Goal: Use online tool/utility: Utilize a website feature to perform a specific function

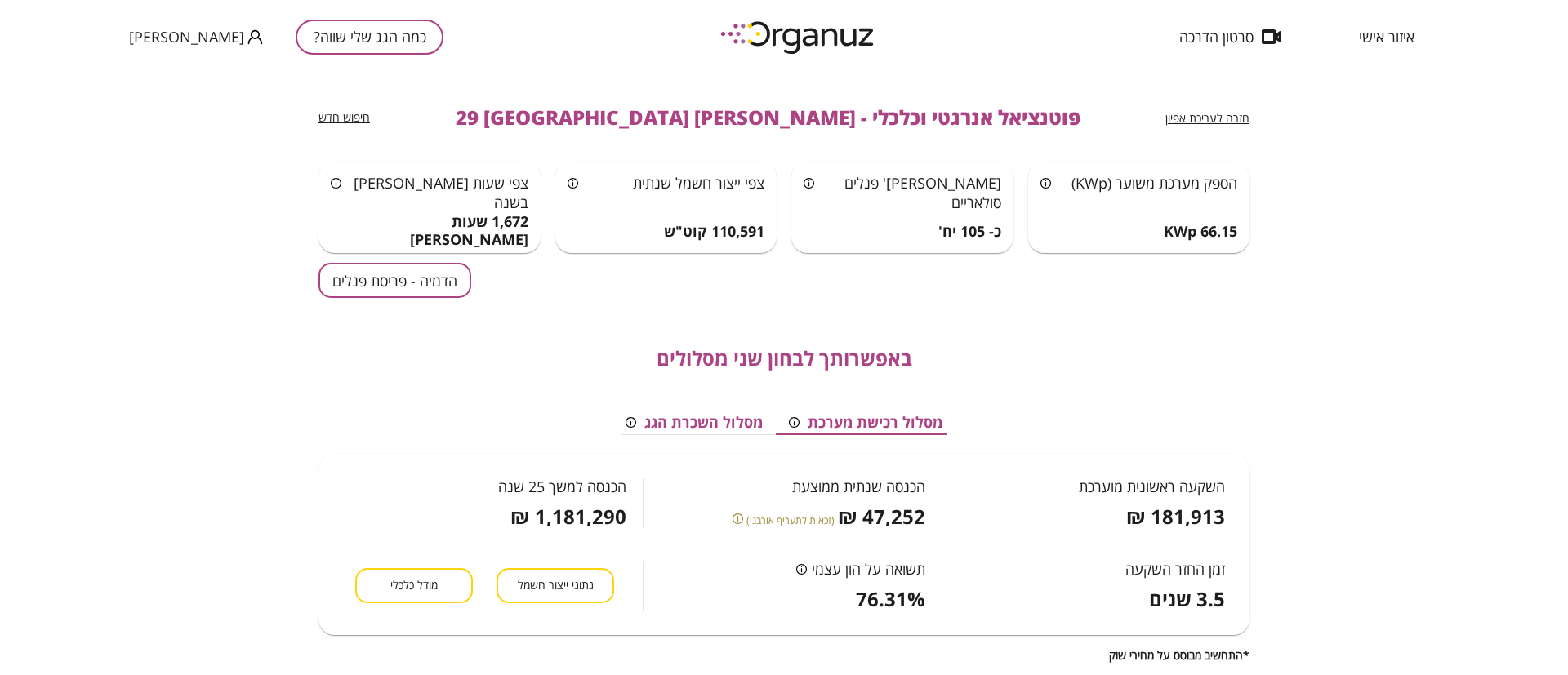
scroll to position [245, 0]
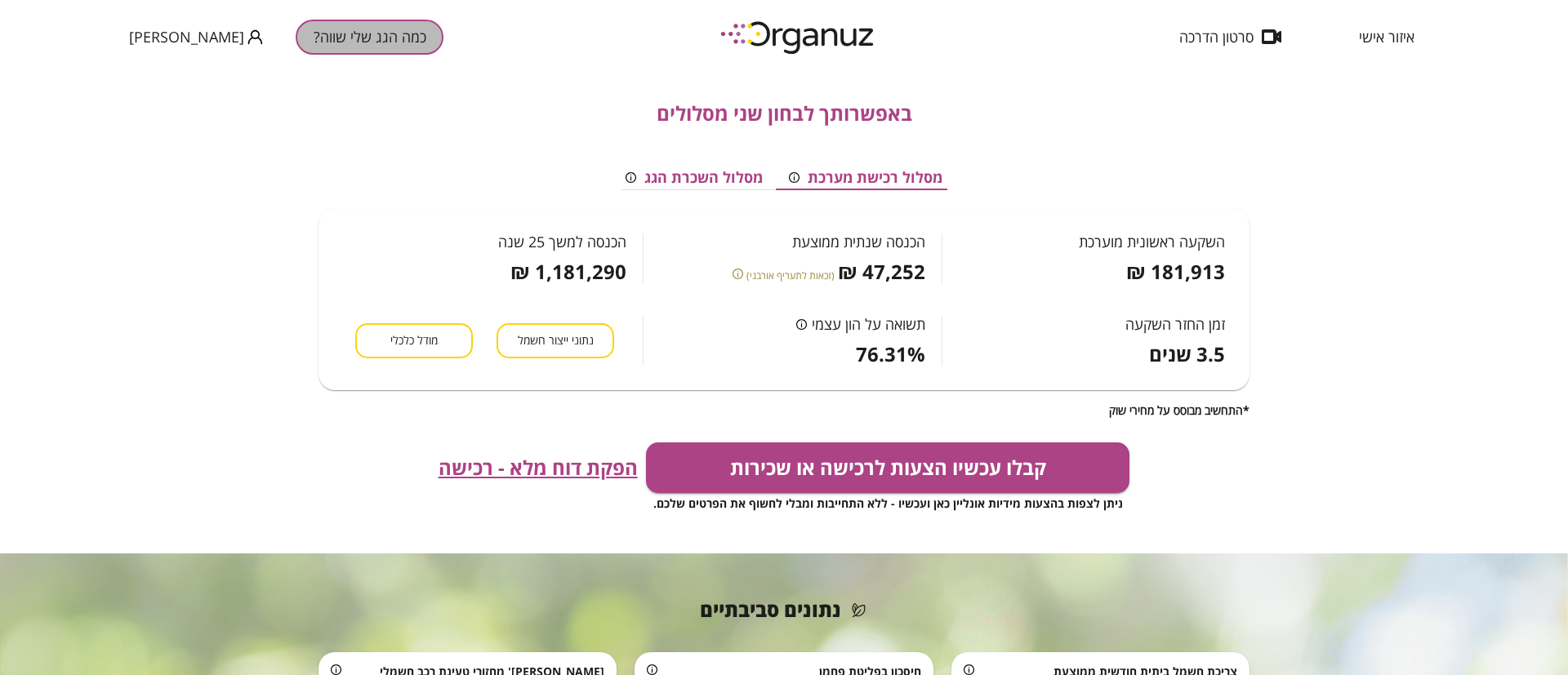
click at [347, 40] on button "כמה הגג שלי שווה?" at bounding box center [370, 37] width 148 height 35
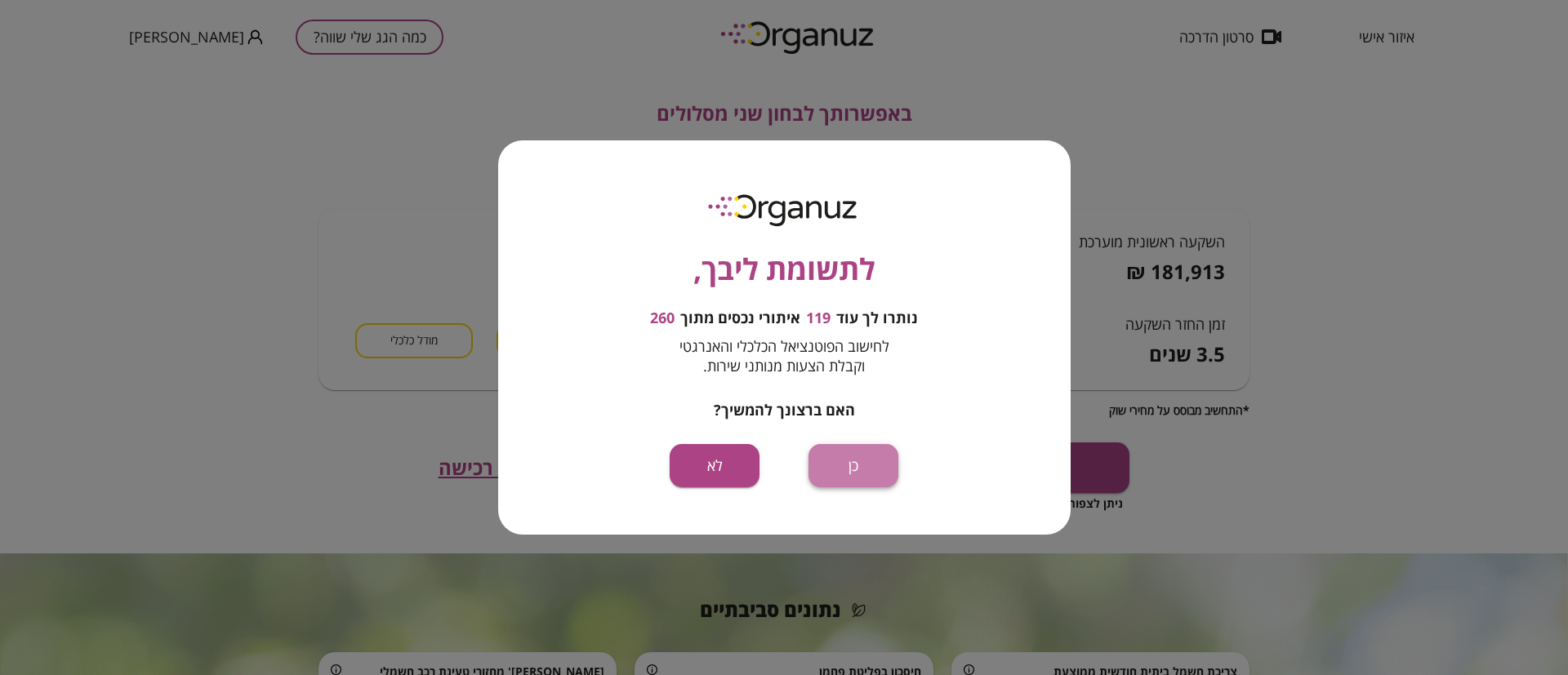
click at [848, 462] on button "כן" at bounding box center [853, 466] width 90 height 43
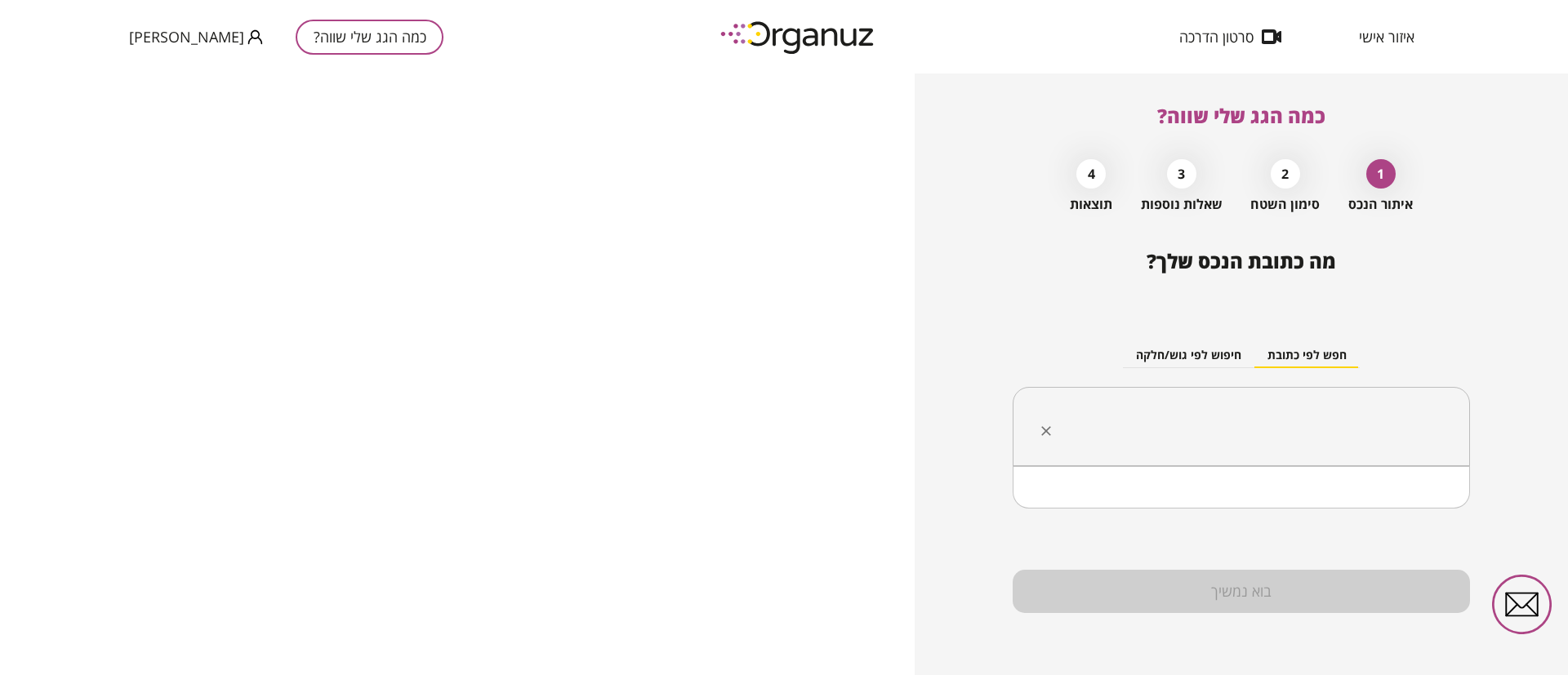
click at [1191, 435] on input "text" at bounding box center [1246, 427] width 406 height 41
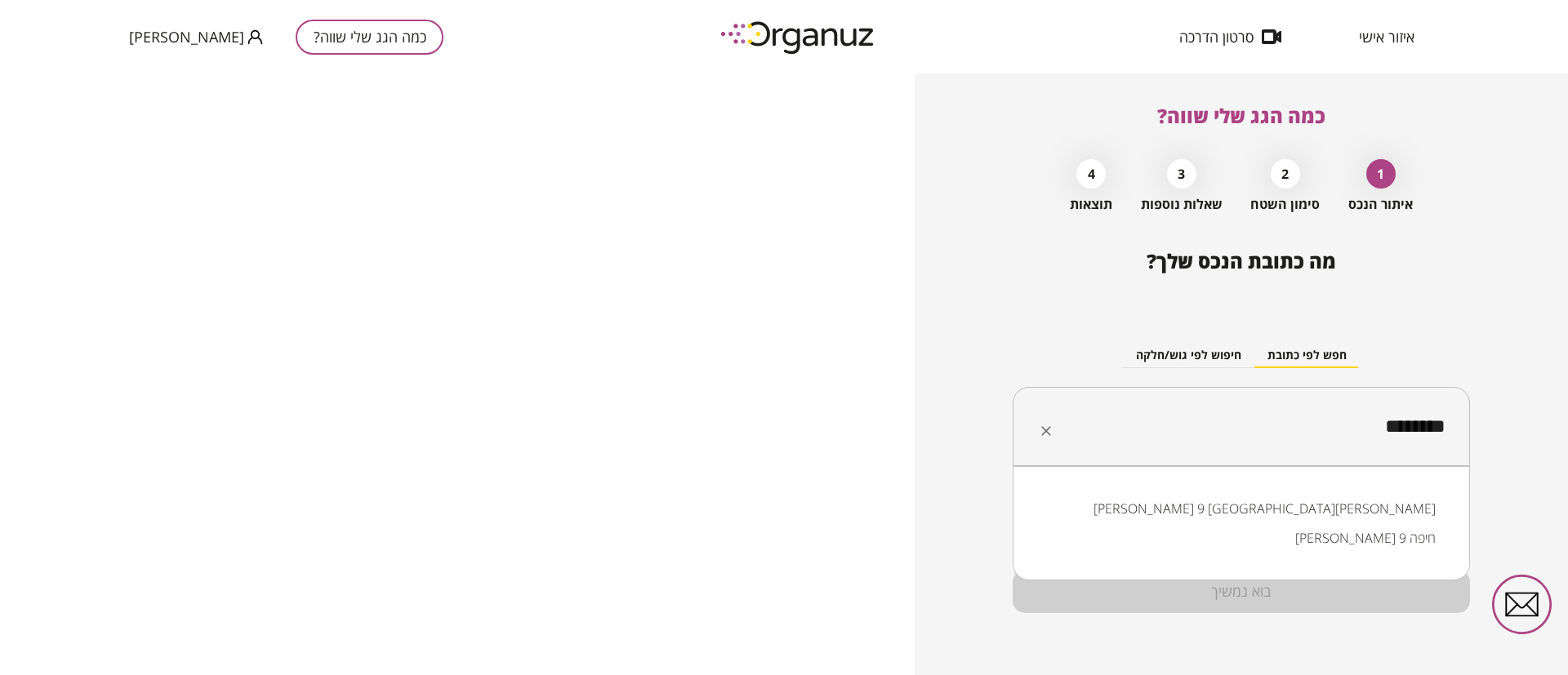
click at [1310, 529] on li "[PERSON_NAME] 9 חיפה" at bounding box center [1241, 538] width 415 height 29
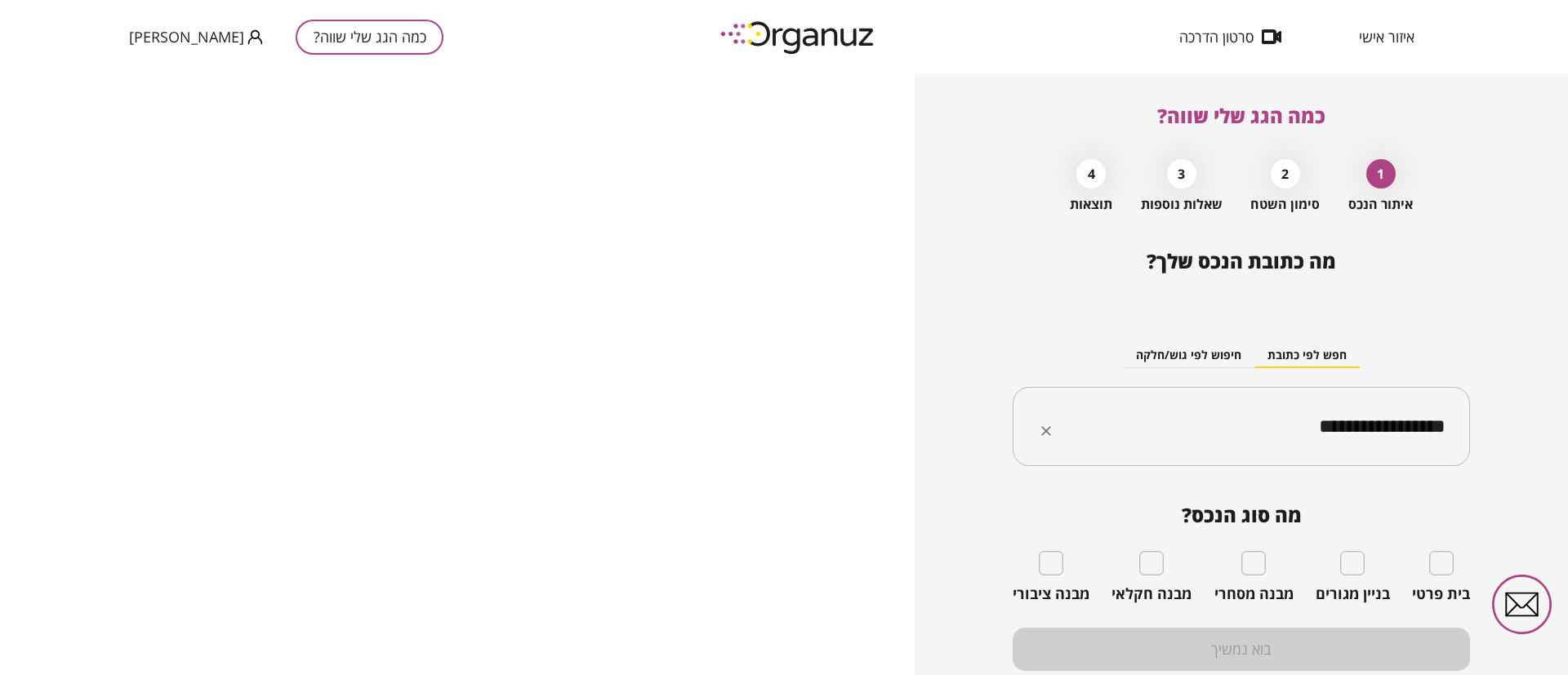
type input "**********"
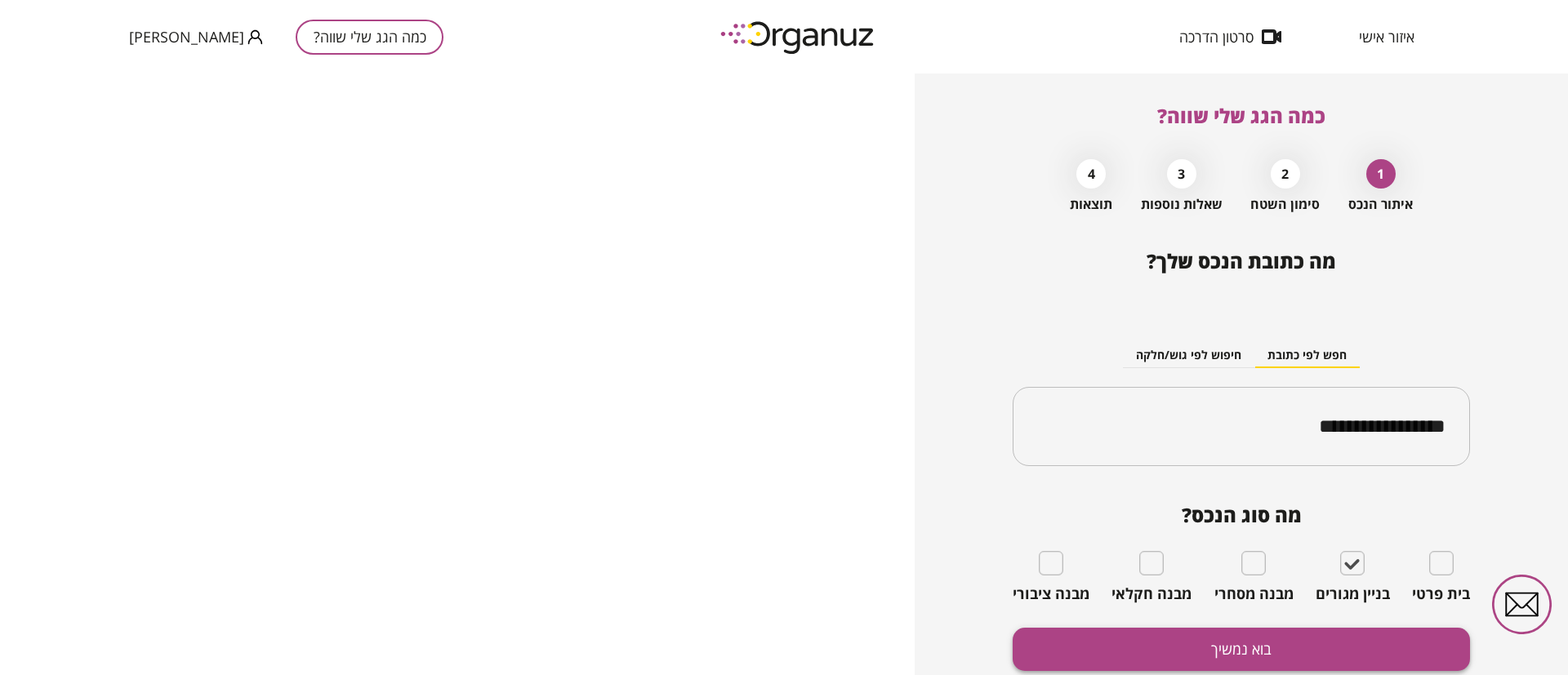
click at [1299, 648] on button "בוא נמשיך" at bounding box center [1240, 649] width 457 height 43
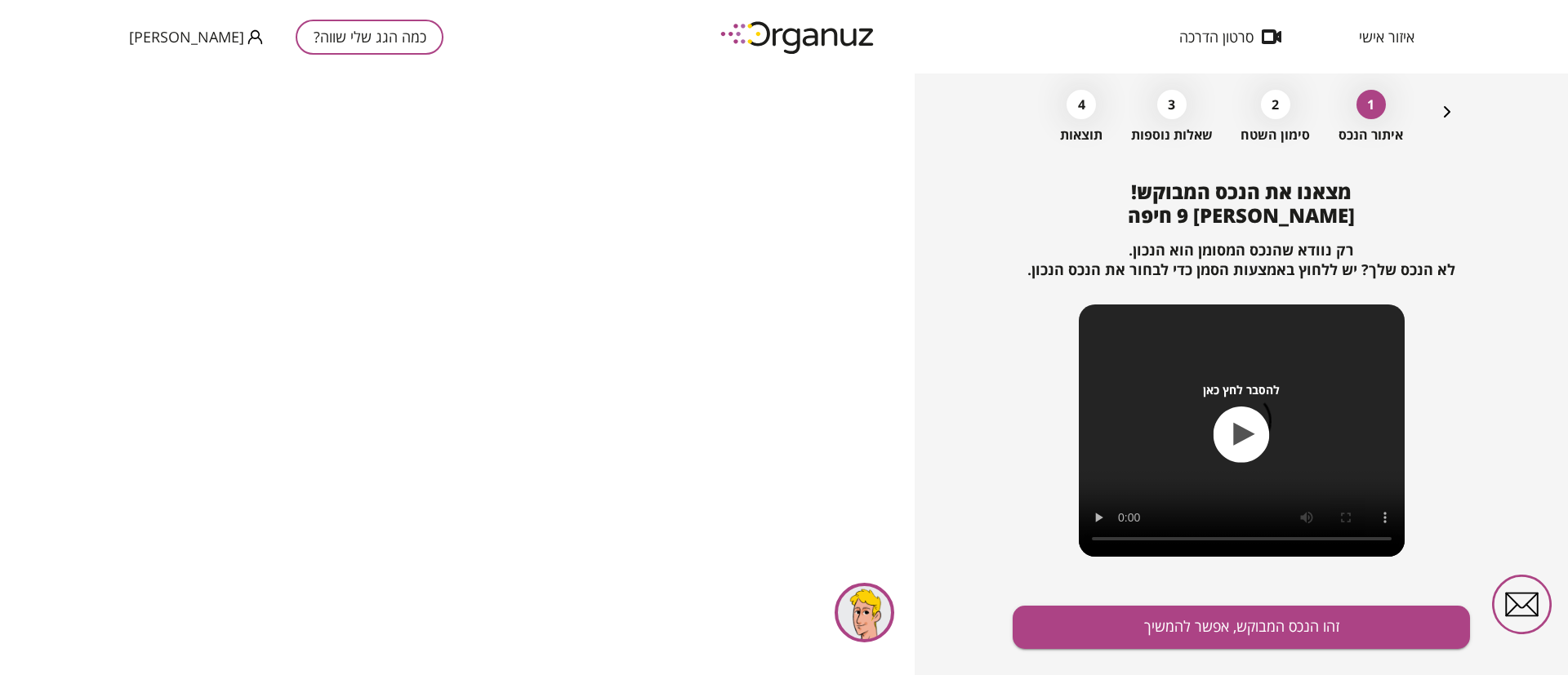
scroll to position [105, 0]
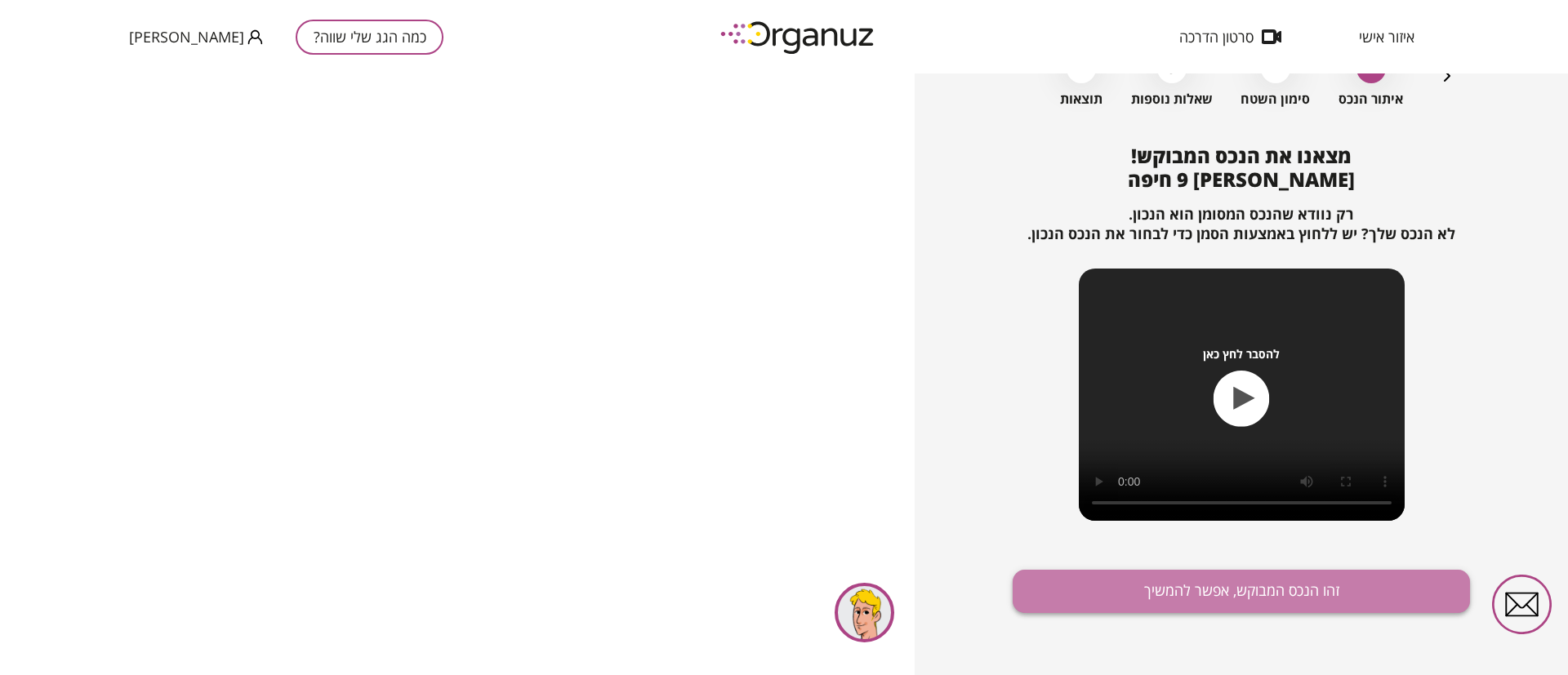
click at [1267, 597] on button "זהו הנכס המבוקש, אפשר להמשיך" at bounding box center [1240, 591] width 457 height 43
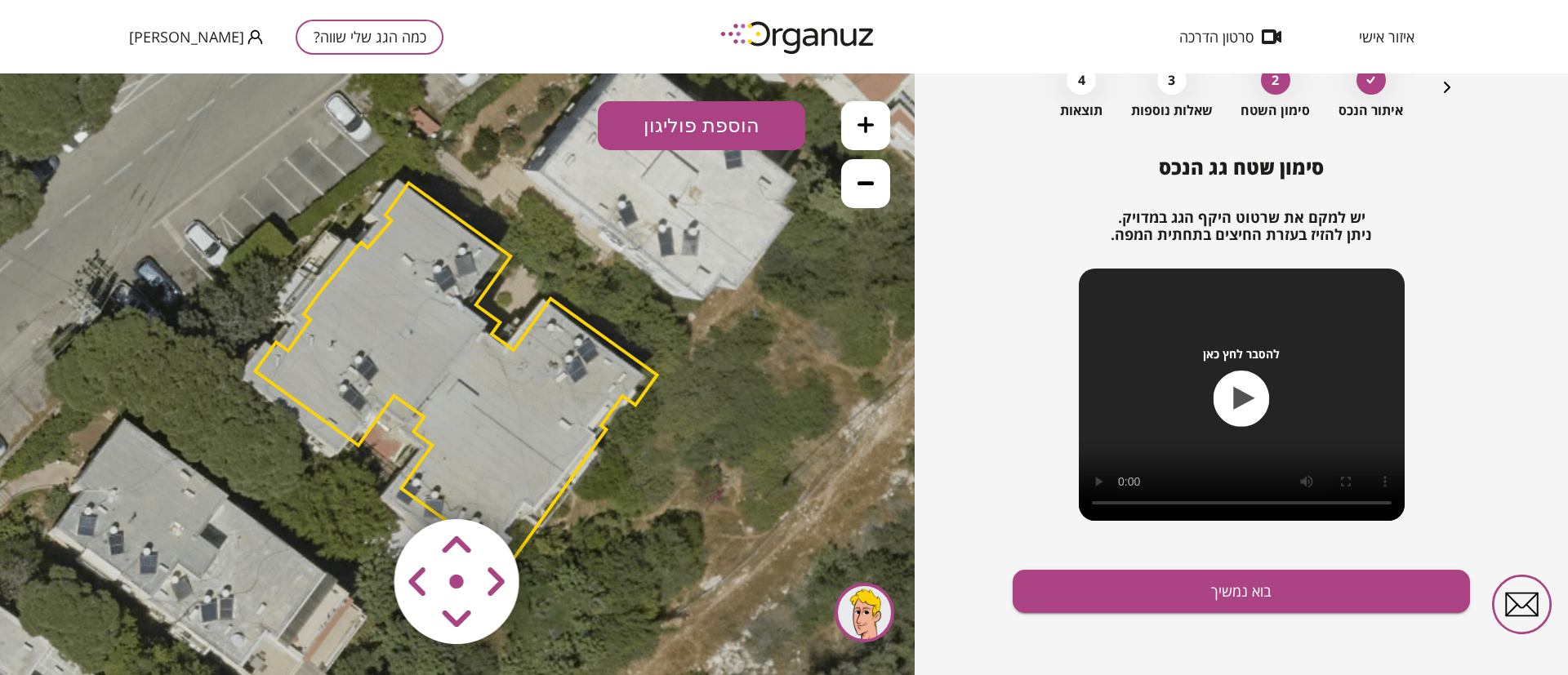
click at [360, 485] on area at bounding box center [360, 485] width 0 height 0
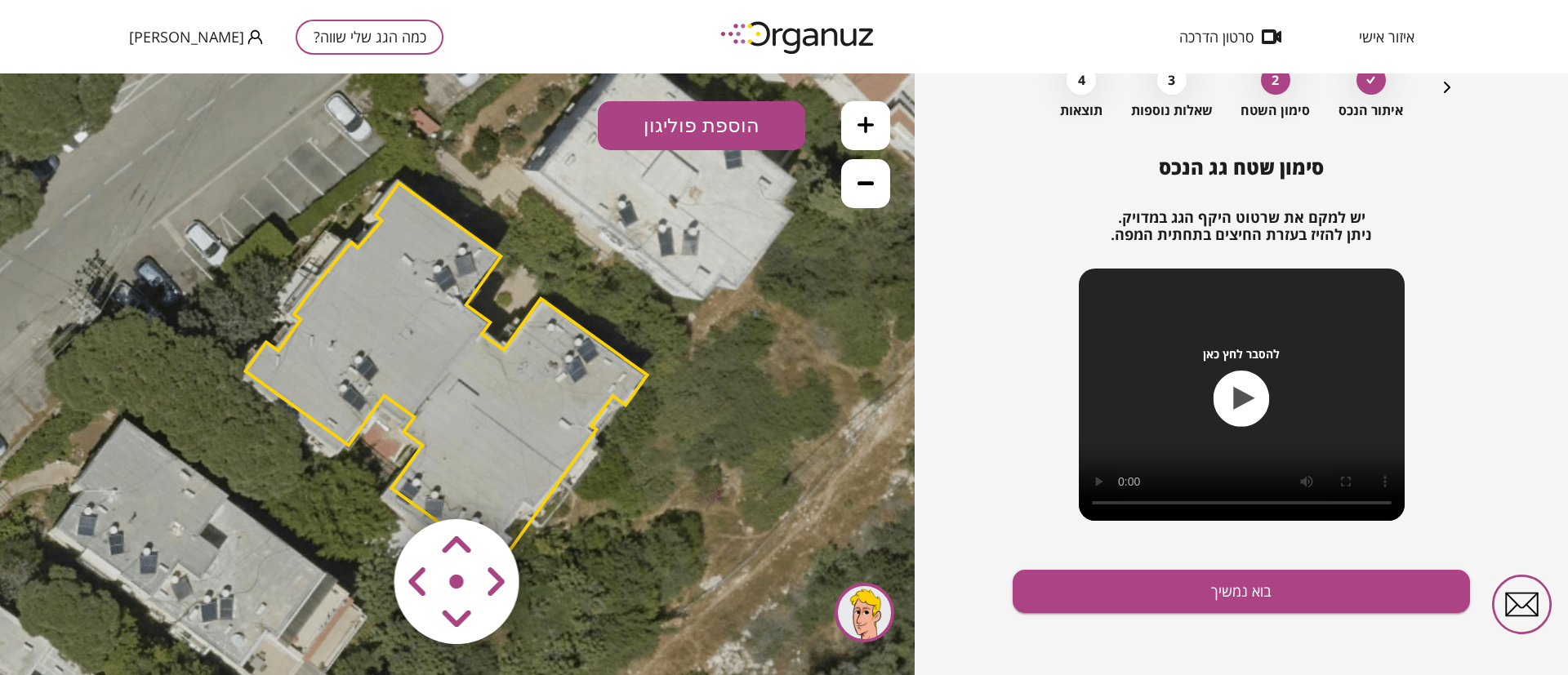
click at [360, 485] on area at bounding box center [360, 485] width 0 height 0
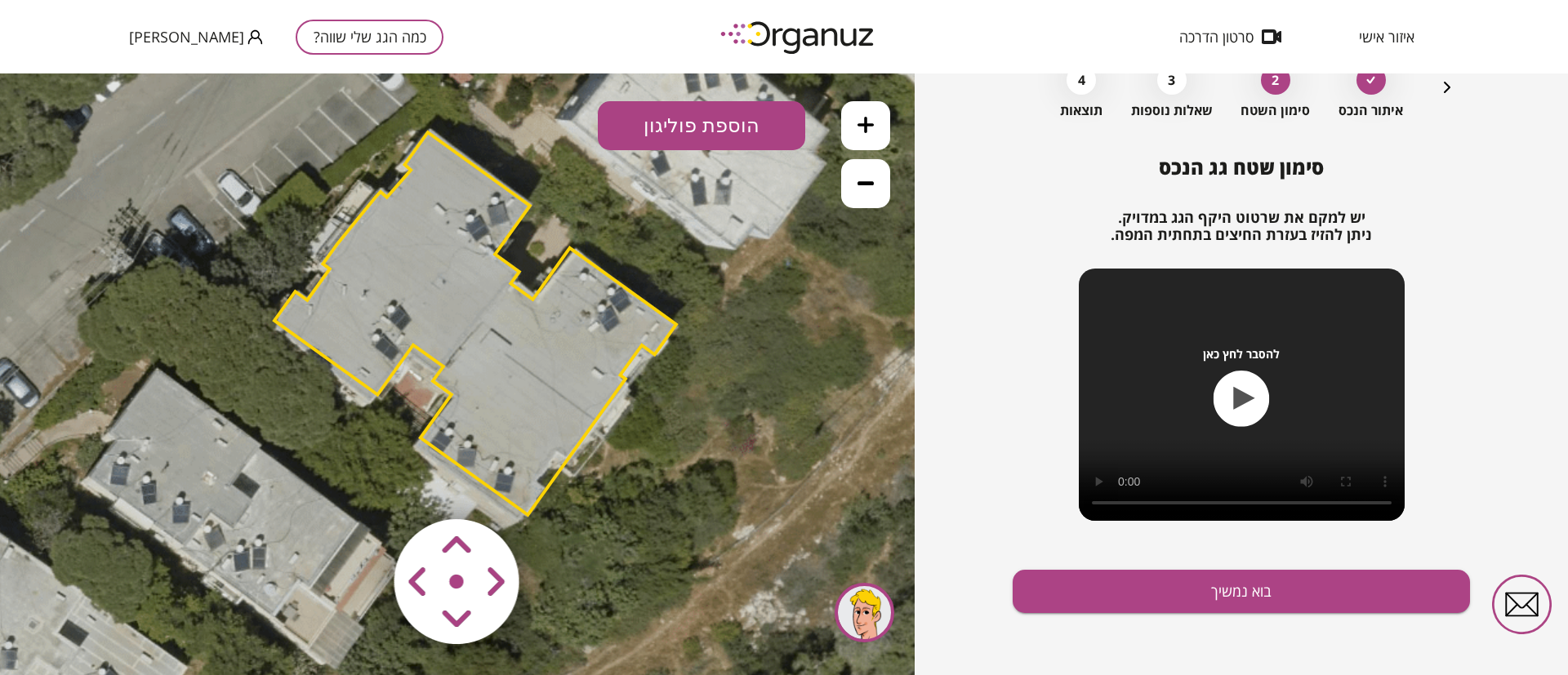
drag, startPoint x: 723, startPoint y: 551, endPoint x: 756, endPoint y: 499, distance: 61.6
click at [756, 499] on icon at bounding box center [488, 323] width 1249 height 1249
click at [1101, 584] on button "בוא נמשיך" at bounding box center [1240, 591] width 457 height 43
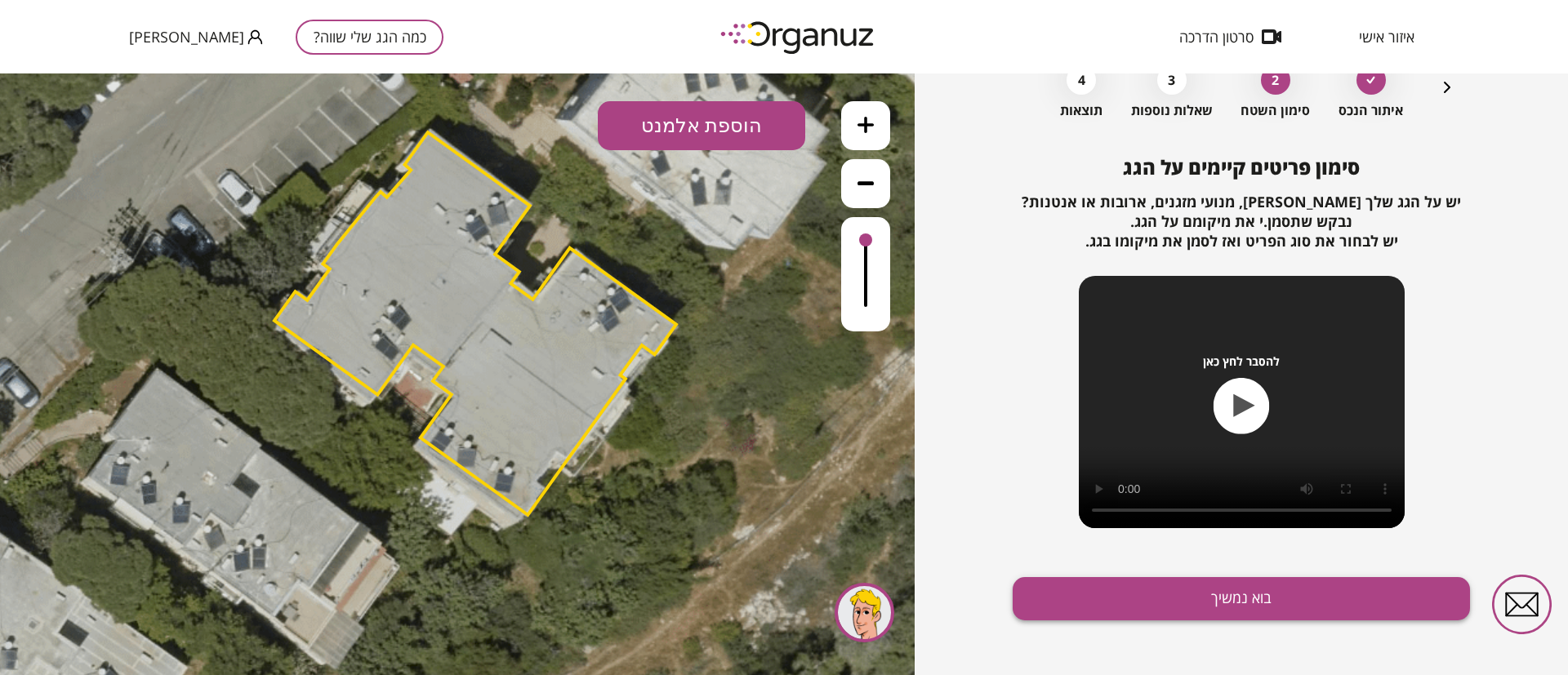
click at [1069, 587] on button "בוא נמשיך" at bounding box center [1240, 599] width 457 height 43
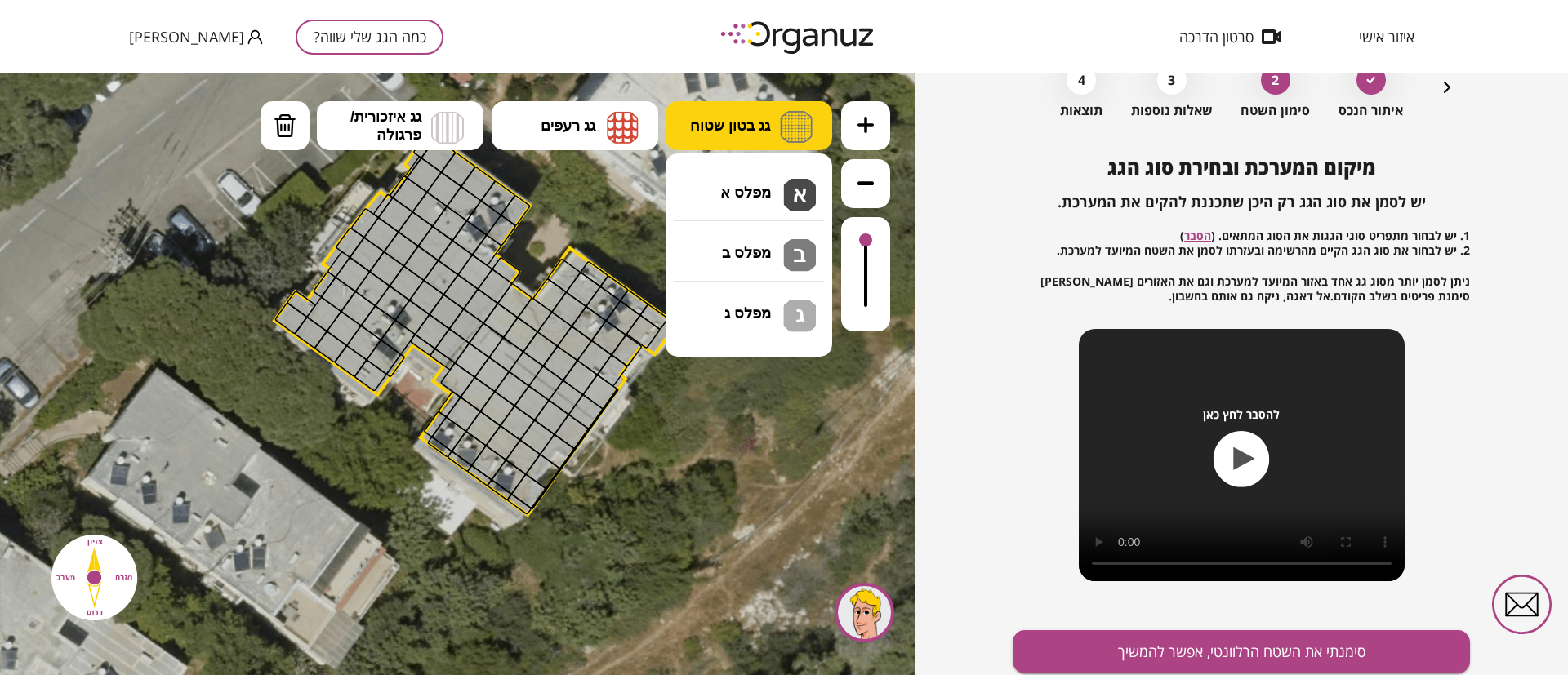
click at [724, 134] on button "גג בטון שטוח" at bounding box center [749, 125] width 166 height 49
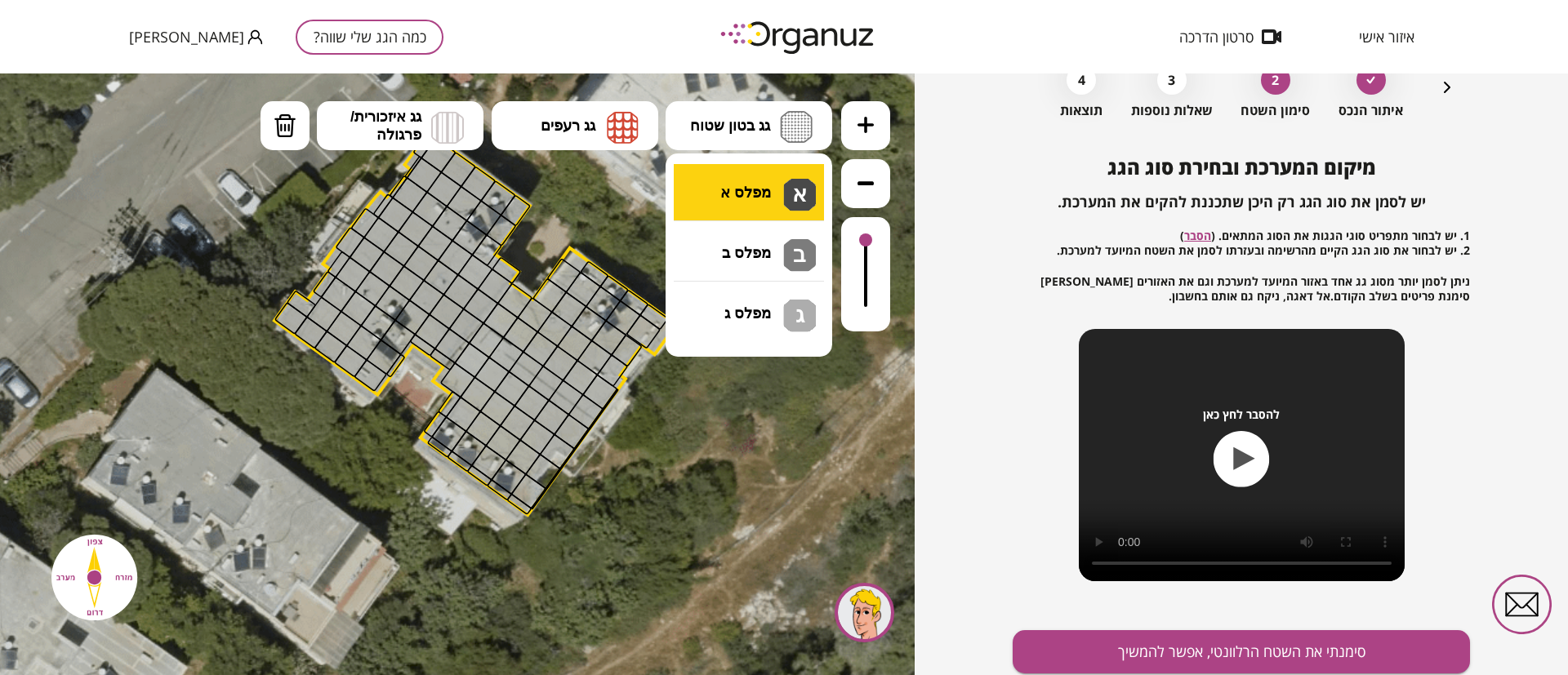
click at [724, 185] on div ".st0 { fill: #FFFFFF; } 10" at bounding box center [457, 375] width 914 height 602
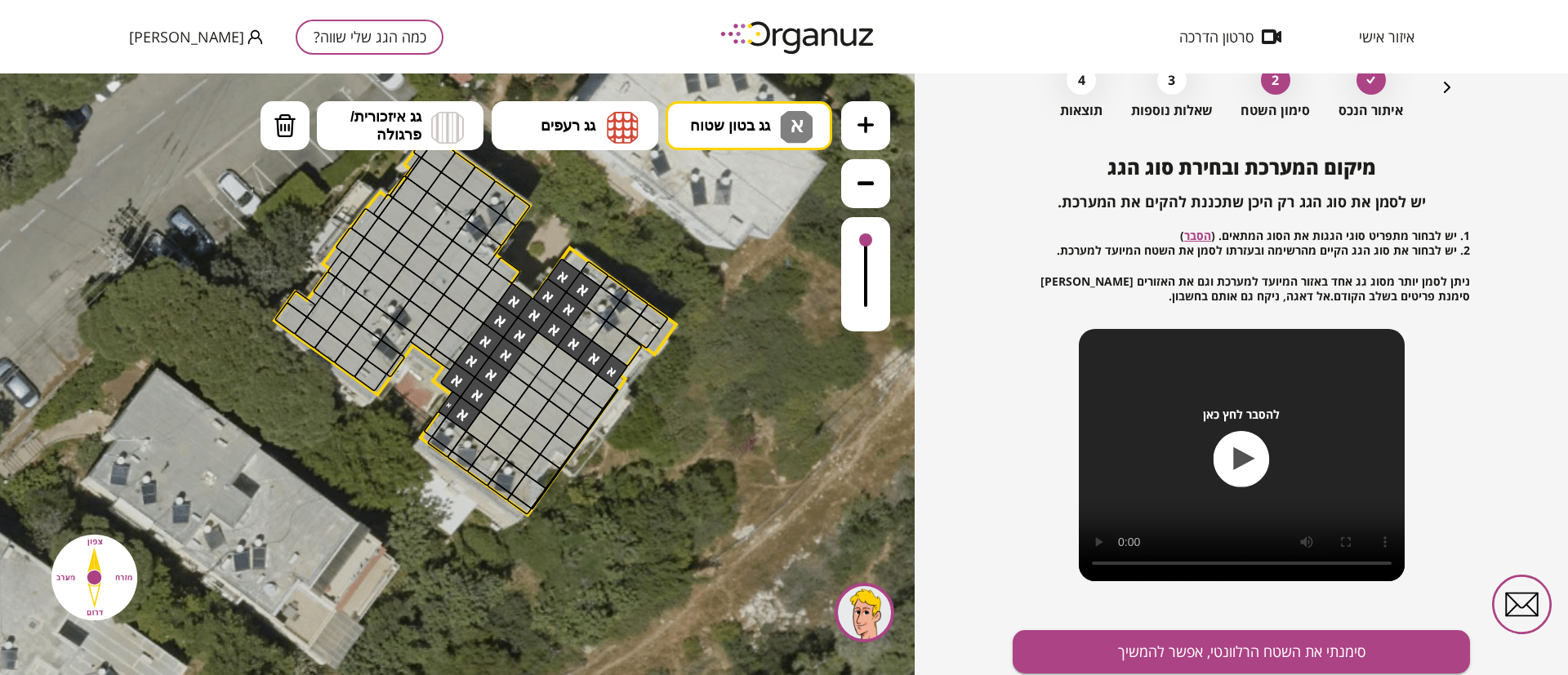
drag, startPoint x: 611, startPoint y: 372, endPoint x: 513, endPoint y: 304, distance: 119.3
drag, startPoint x: 467, startPoint y: 416, endPoint x: 517, endPoint y: 437, distance: 54.2
drag, startPoint x: 479, startPoint y: 403, endPoint x: 522, endPoint y: 362, distance: 59.4
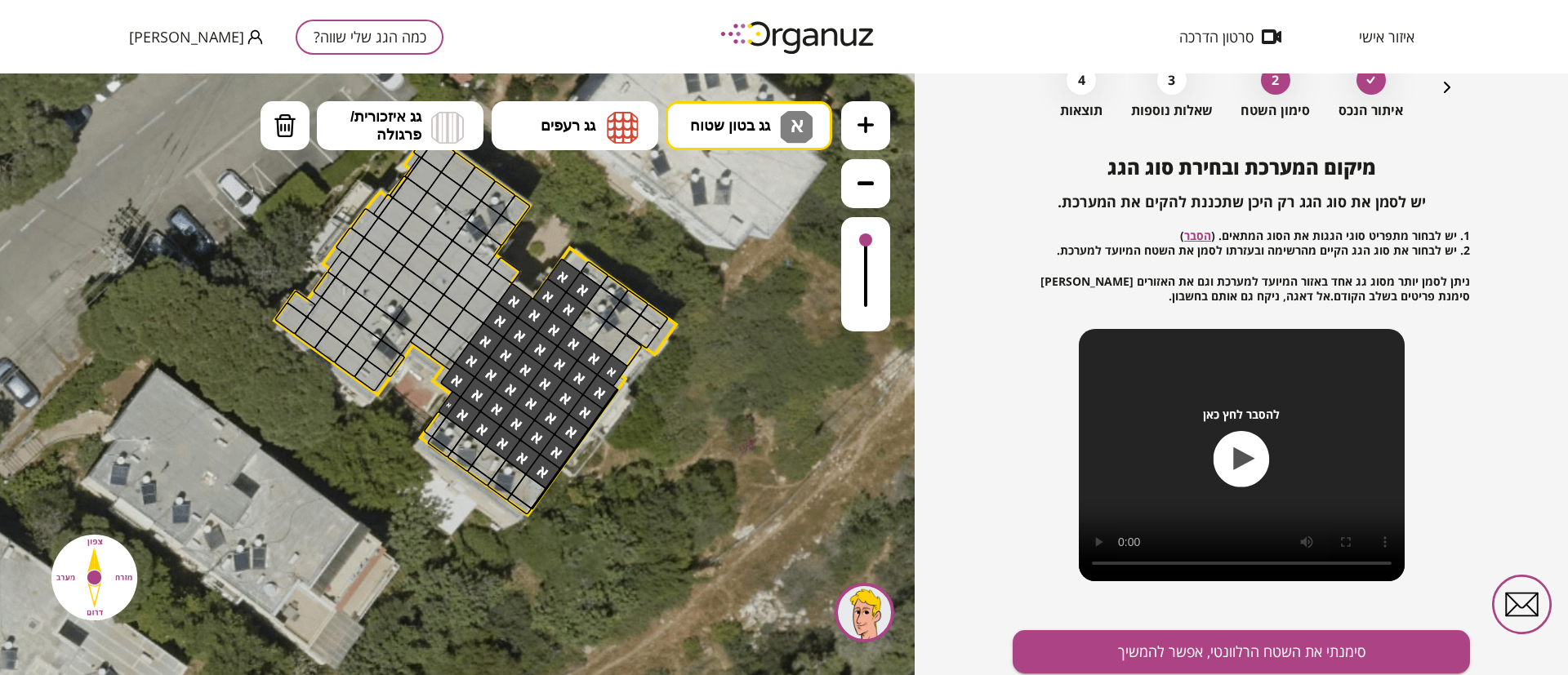
drag, startPoint x: 718, startPoint y: 121, endPoint x: 713, endPoint y: 143, distance: 22.6
click at [720, 121] on span "גג בטון שטוח" at bounding box center [729, 125] width 80 height 18
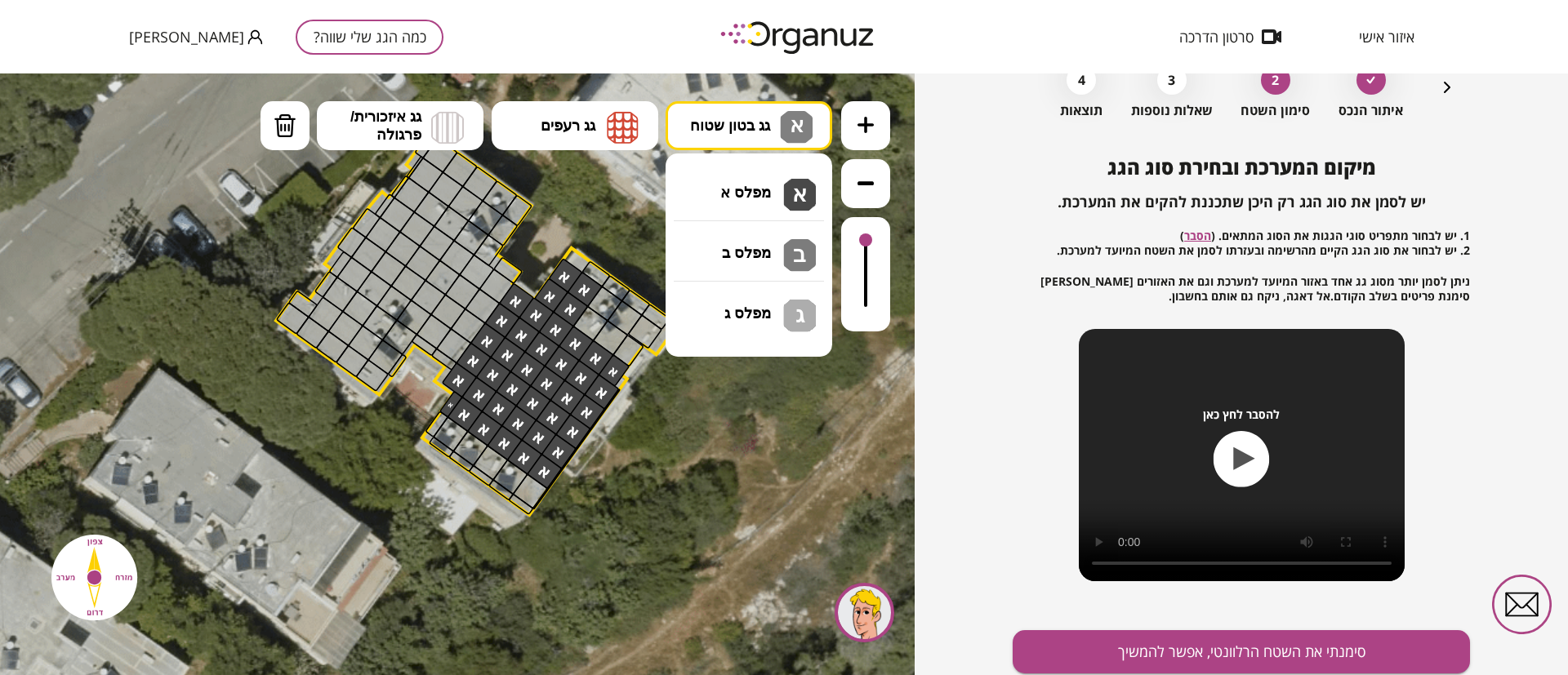
drag, startPoint x: 720, startPoint y: 237, endPoint x: 656, endPoint y: 254, distance: 66.2
click at [715, 238] on div ".st0 { fill: #FFFFFF; } 10" at bounding box center [457, 375] width 914 height 602
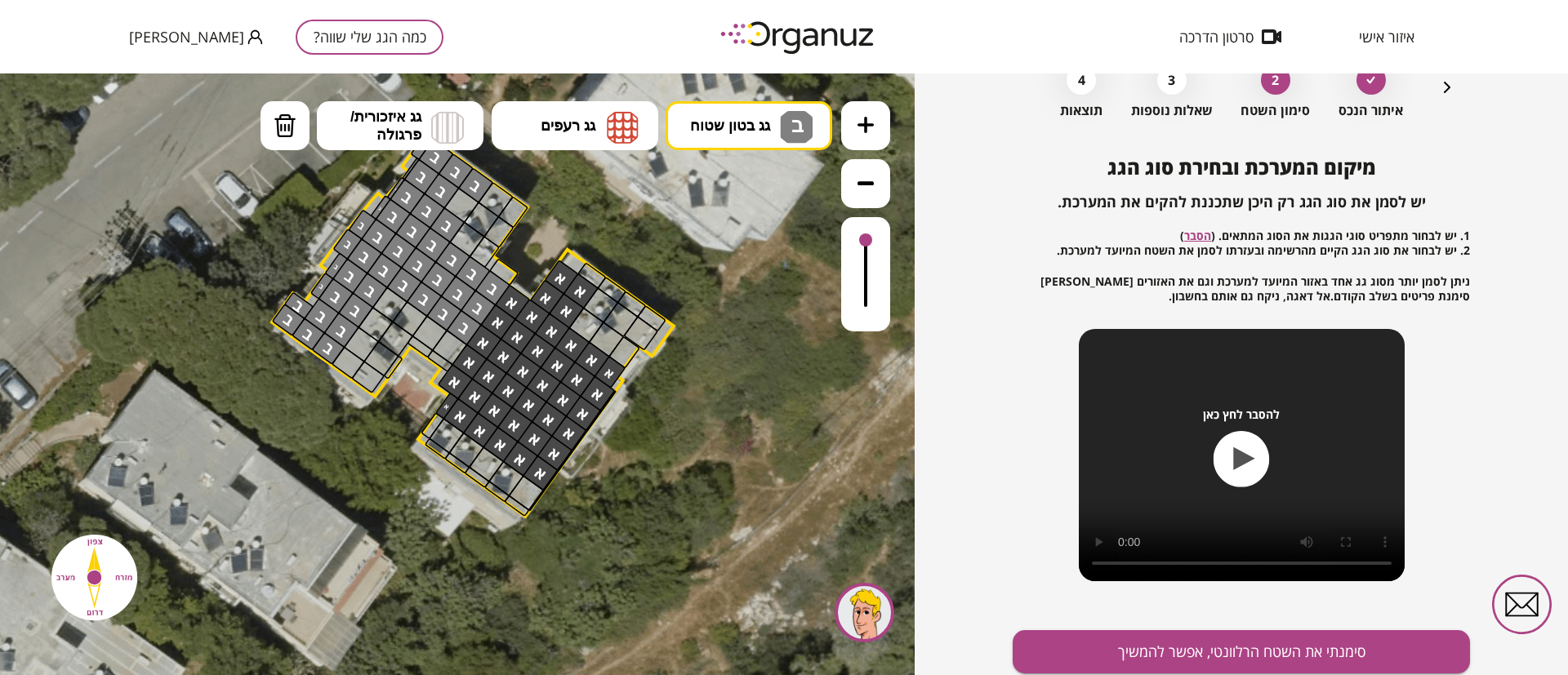
drag, startPoint x: 491, startPoint y: 284, endPoint x: 404, endPoint y: 273, distance: 87.7
drag, startPoint x: 333, startPoint y: 361, endPoint x: 365, endPoint y: 377, distance: 35.8
drag, startPoint x: 431, startPoint y: 331, endPoint x: 452, endPoint y: 346, distance: 25.8
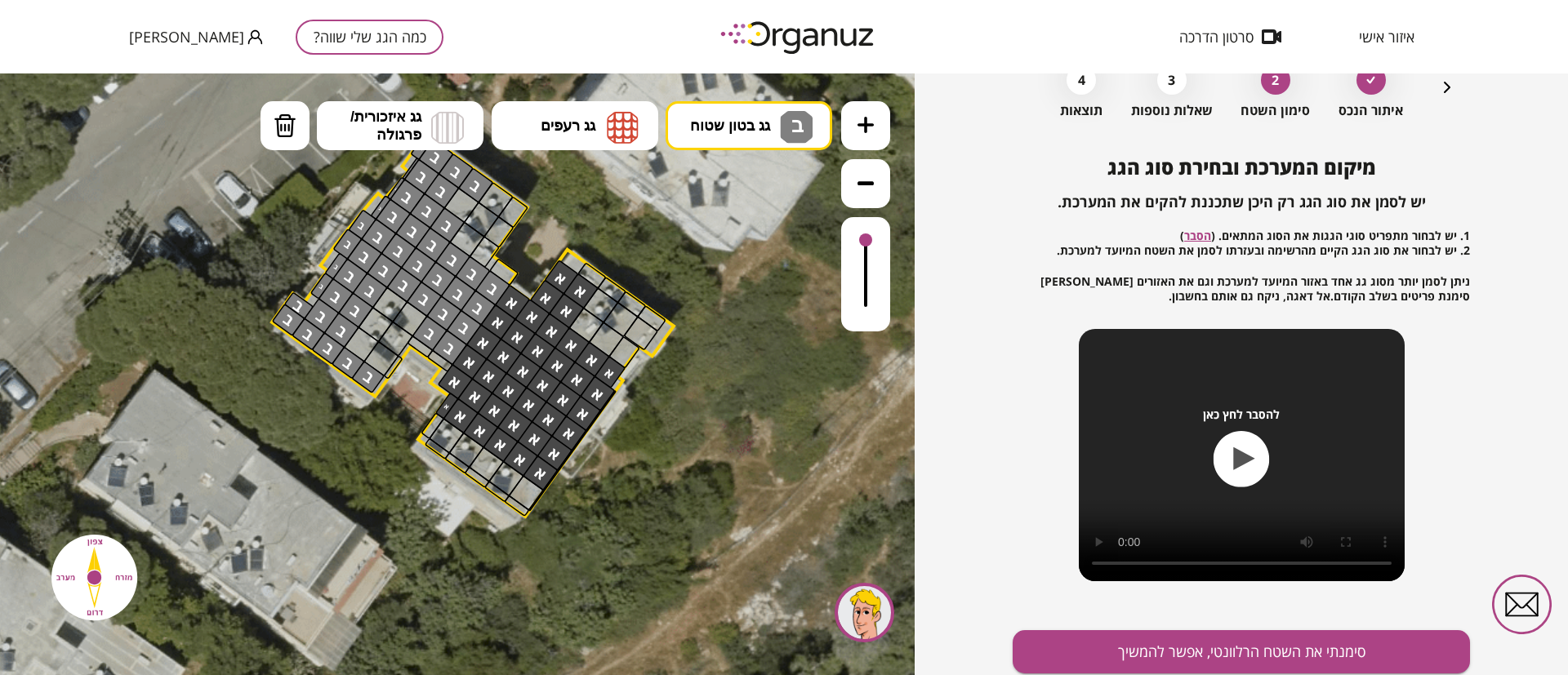
click at [1127, 654] on button "סימנתי את השטח הרלוונטי, אפשר להמשיך" at bounding box center [1240, 652] width 457 height 43
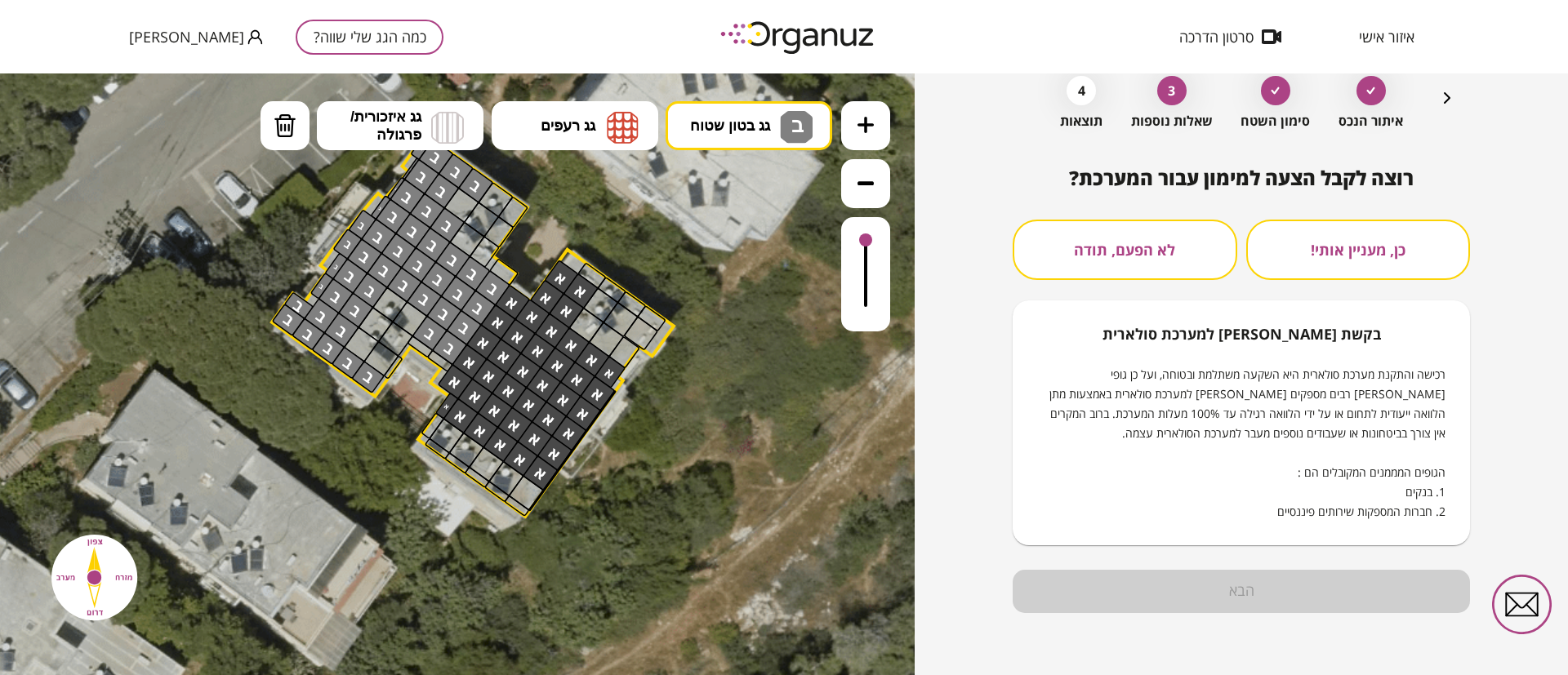
scroll to position [83, 0]
click at [1160, 272] on button "לא הפעם, תודה" at bounding box center [1125, 250] width 225 height 60
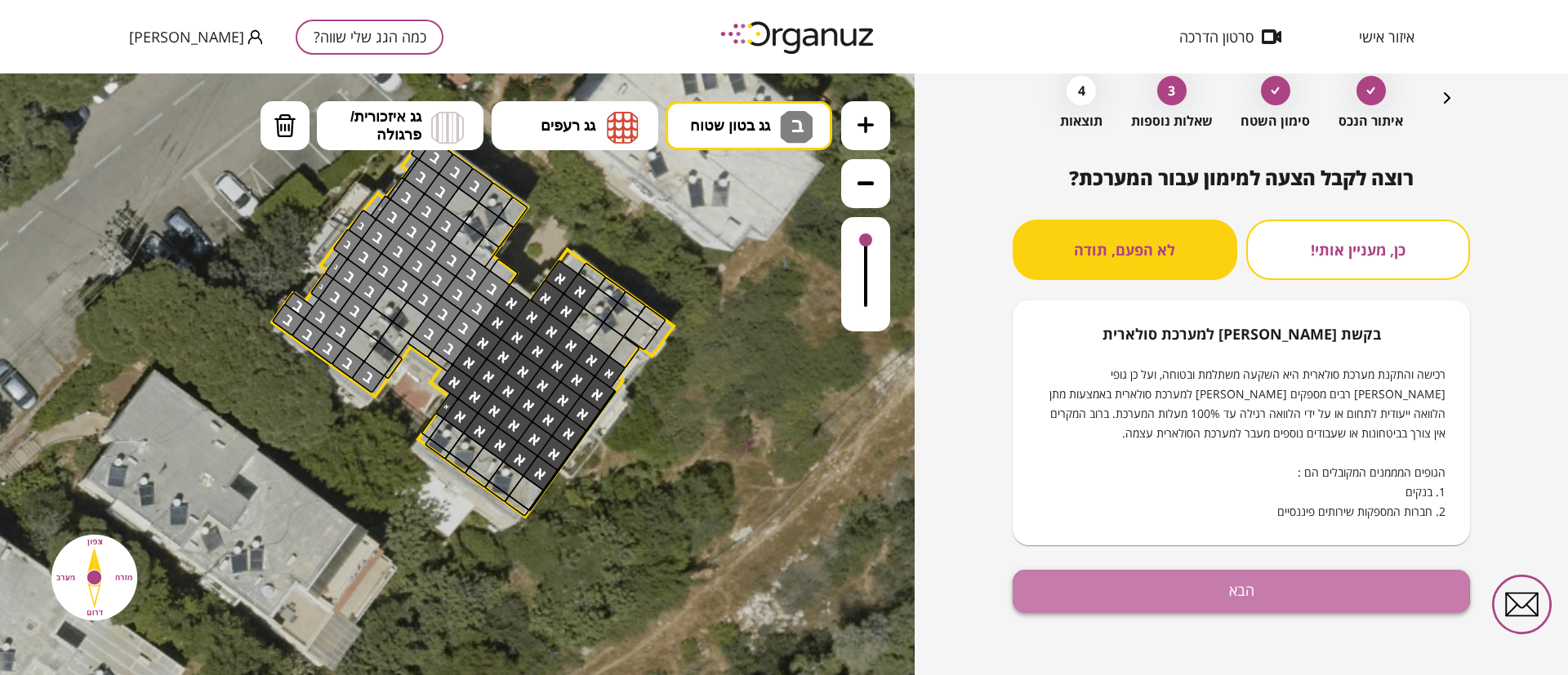
click at [1179, 585] on button "הבא" at bounding box center [1240, 591] width 457 height 43
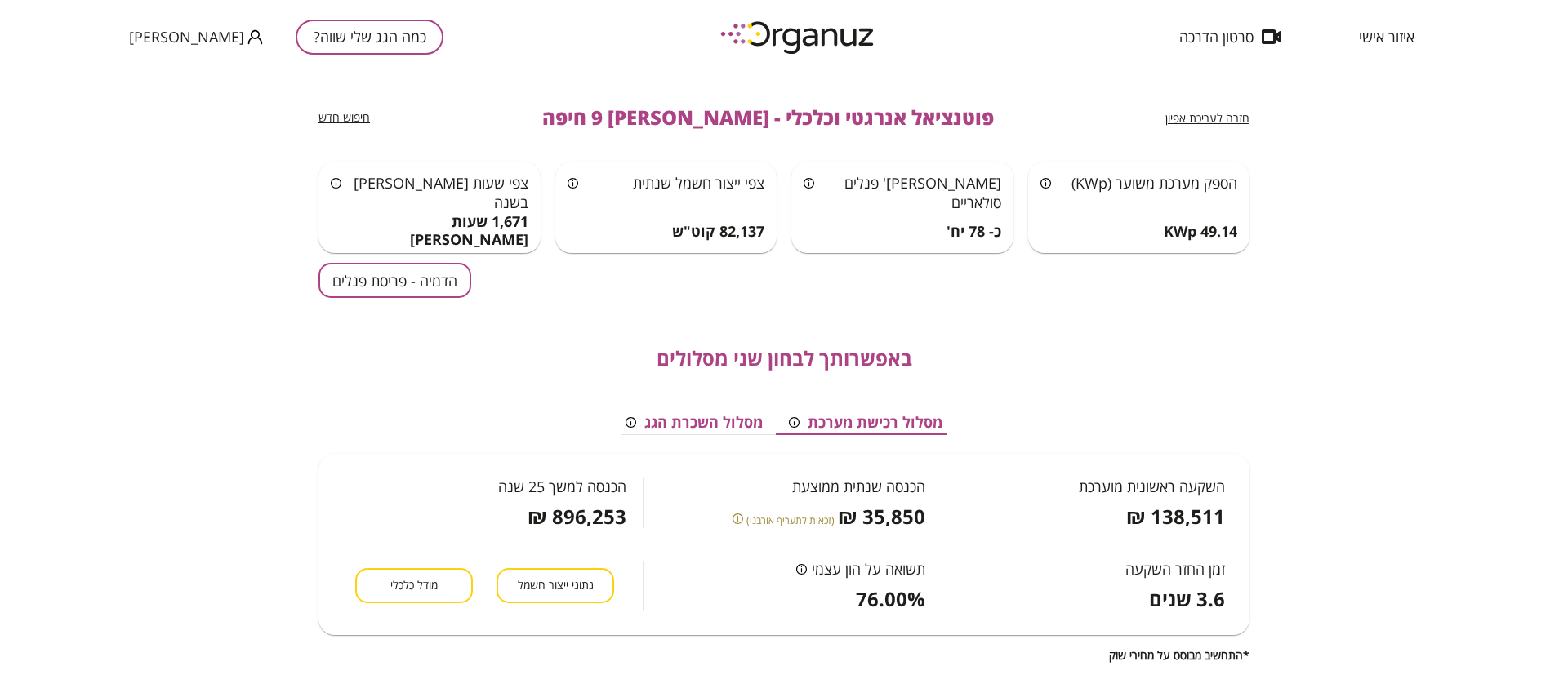
click at [680, 417] on button "מסלול השכרת הגג" at bounding box center [694, 423] width 163 height 25
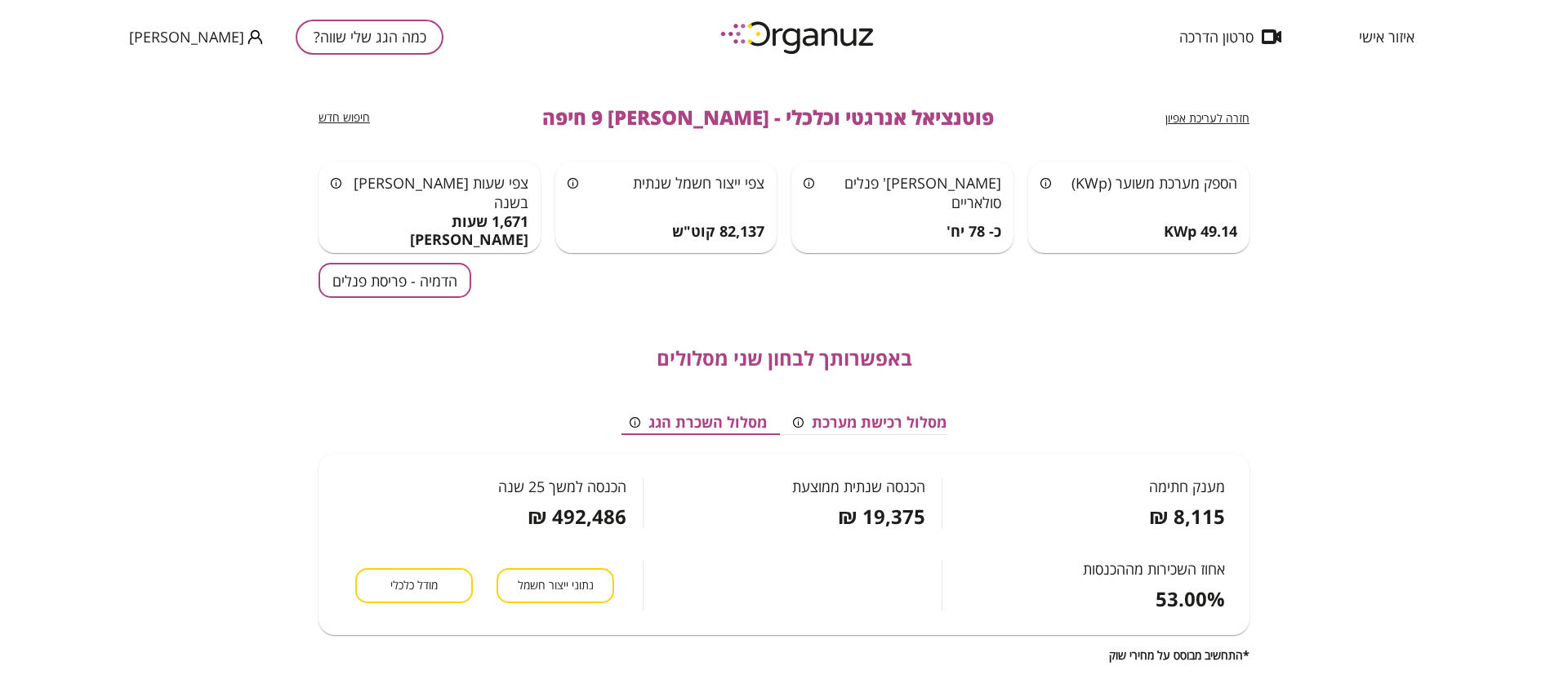
scroll to position [0, -8]
click at [859, 424] on button "מסלול רכישת מערכת" at bounding box center [872, 423] width 179 height 25
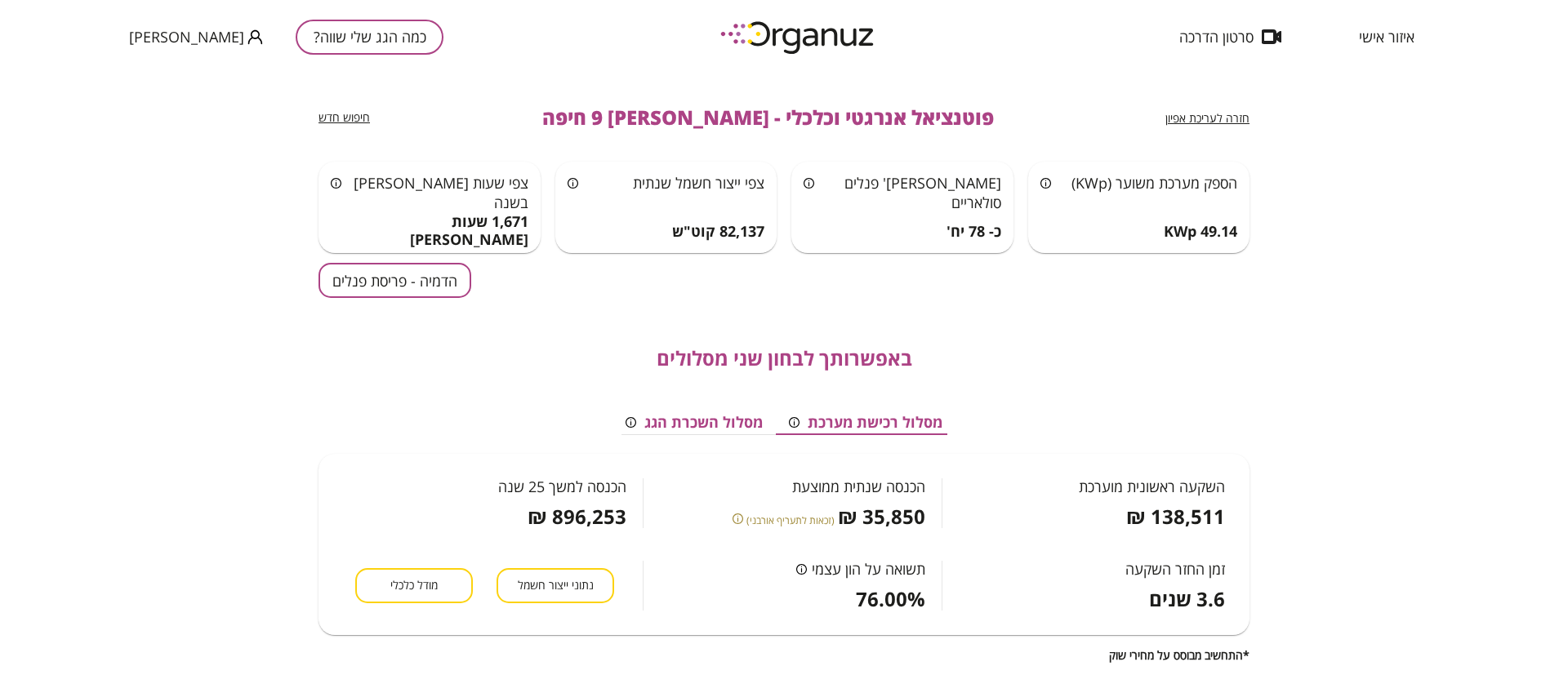
scroll to position [0, 0]
click at [435, 280] on button "הדמיה - פריסת פנלים" at bounding box center [395, 280] width 153 height 35
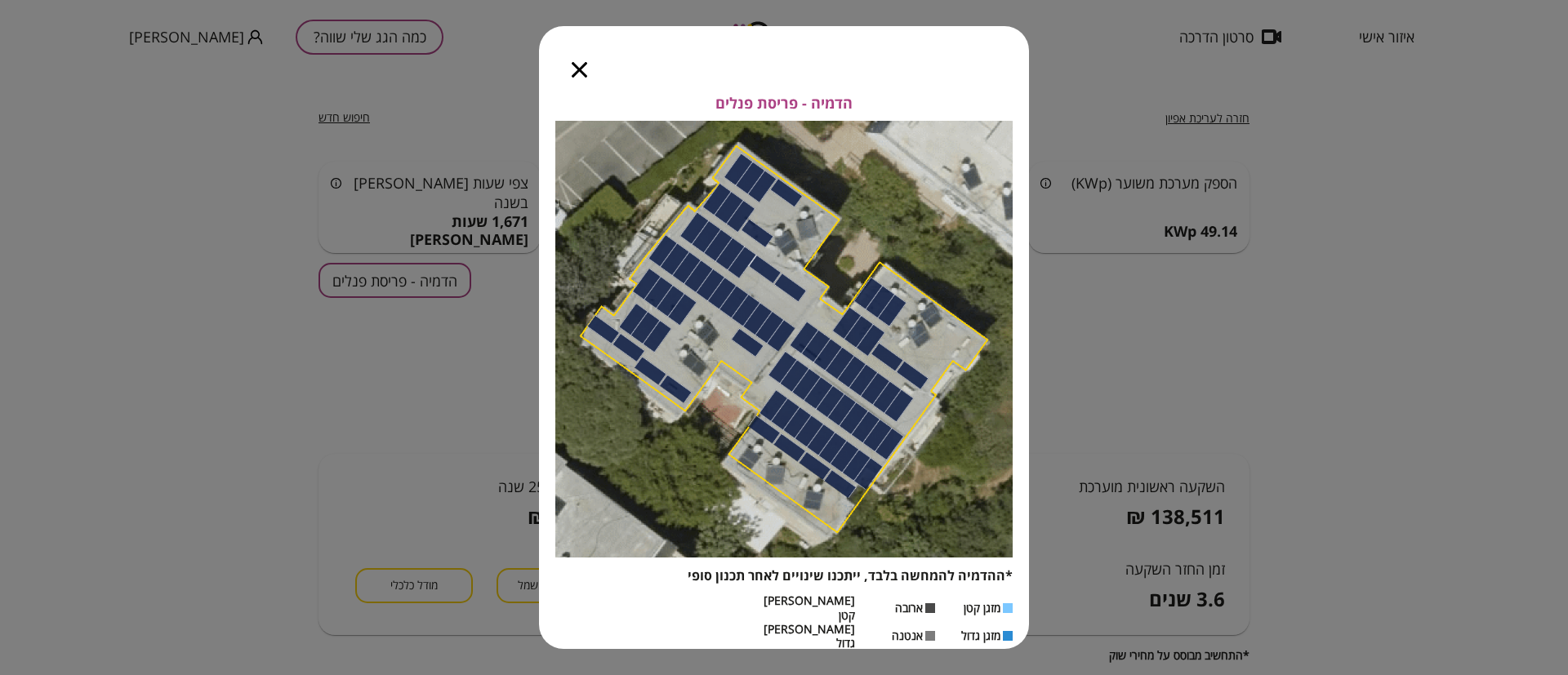
click at [579, 87] on div at bounding box center [579, 60] width 81 height 69
click at [582, 76] on icon "button" at bounding box center [579, 69] width 15 height 15
